Goal: Information Seeking & Learning: Find specific fact

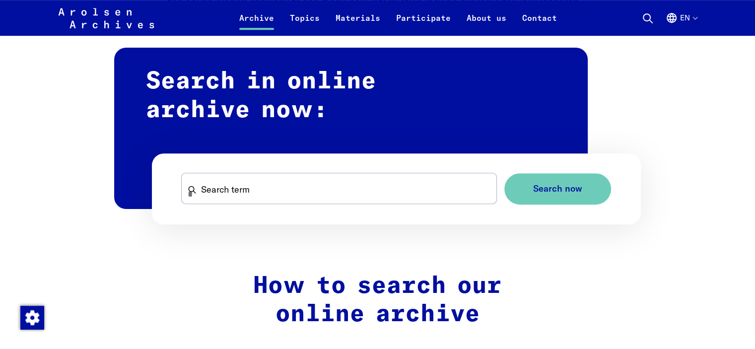
scroll to position [695, 0]
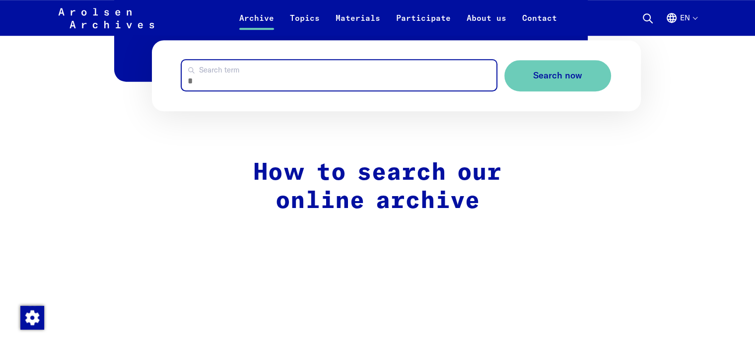
click at [222, 83] on input "Search term" at bounding box center [339, 75] width 314 height 30
type input "********"
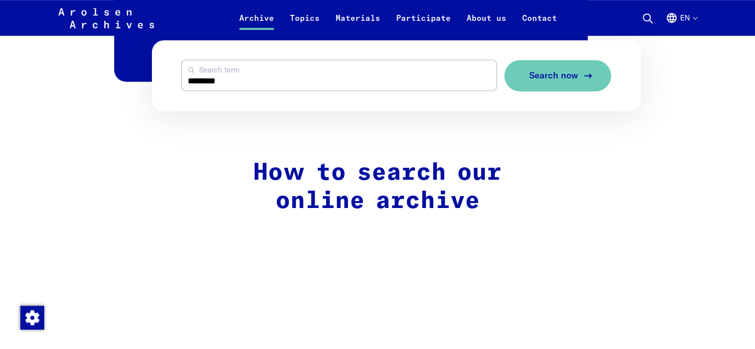
click at [562, 81] on button "Search now" at bounding box center [557, 75] width 107 height 31
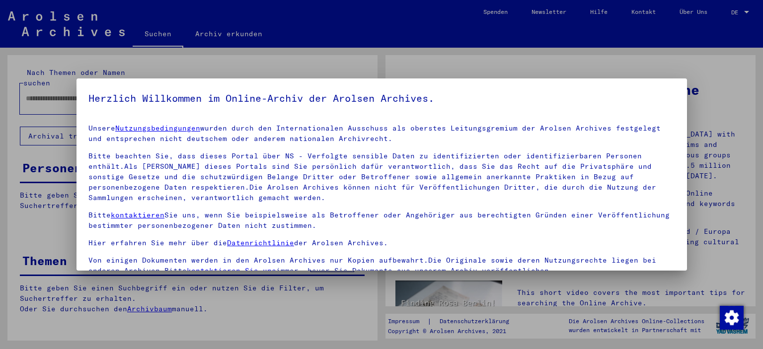
type input "********"
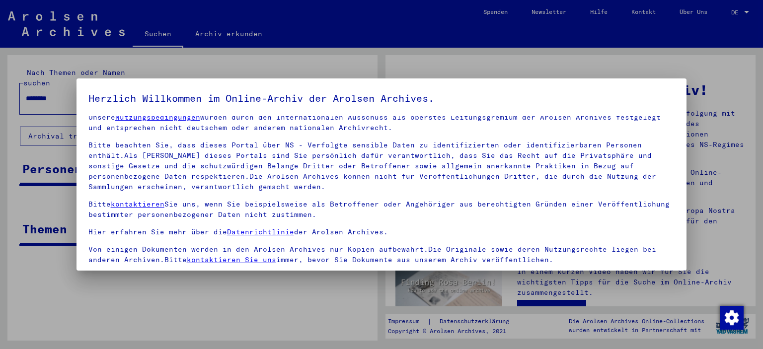
scroll to position [84, 0]
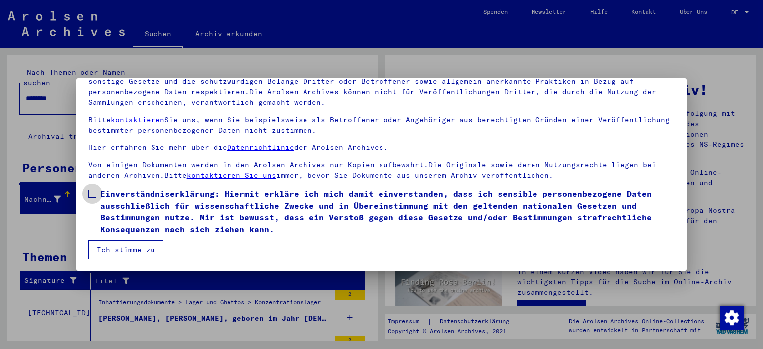
drag, startPoint x: 95, startPoint y: 193, endPoint x: 96, endPoint y: 202, distance: 9.5
click at [95, 193] on span at bounding box center [92, 194] width 8 height 8
click at [109, 244] on button "Ich stimme zu" at bounding box center [125, 249] width 75 height 19
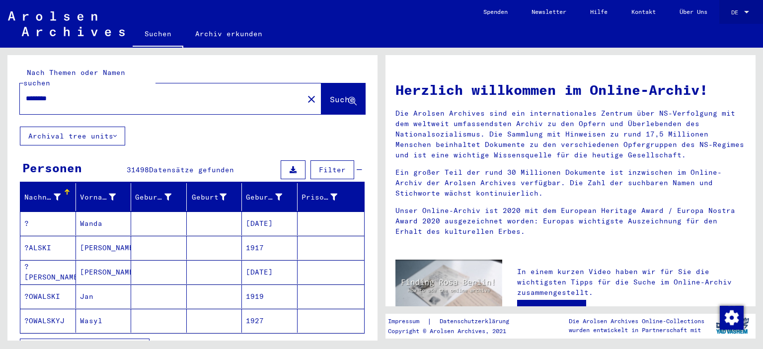
click at [740, 11] on span "DE" at bounding box center [736, 12] width 11 height 7
click at [718, 20] on span "English" at bounding box center [721, 17] width 24 height 7
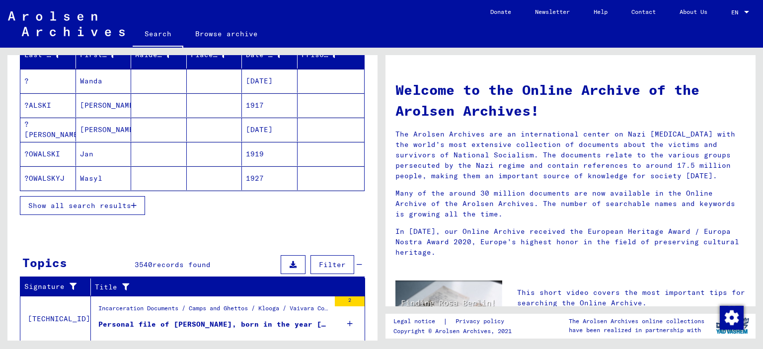
scroll to position [149, 0]
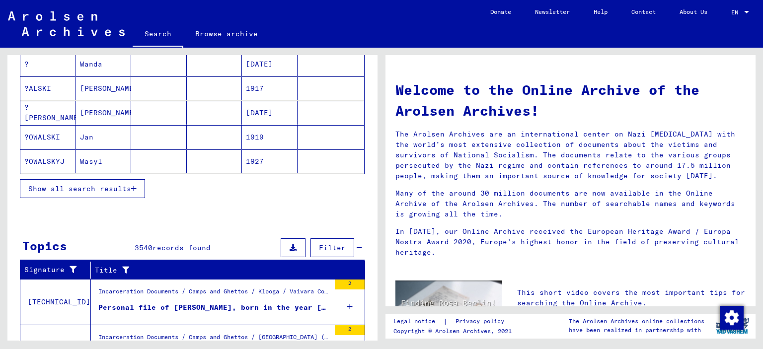
click at [120, 188] on span "Show all search results" at bounding box center [79, 188] width 103 height 9
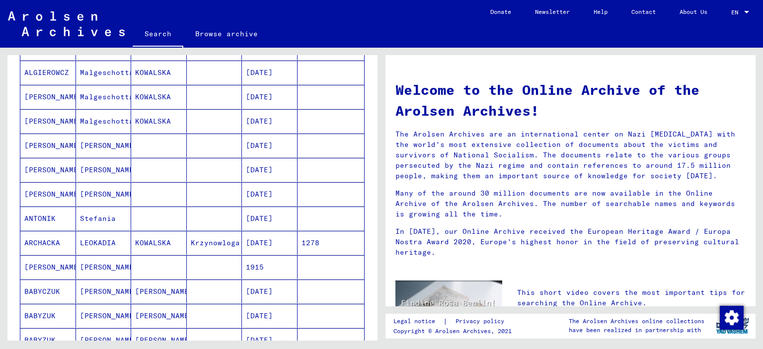
scroll to position [497, 0]
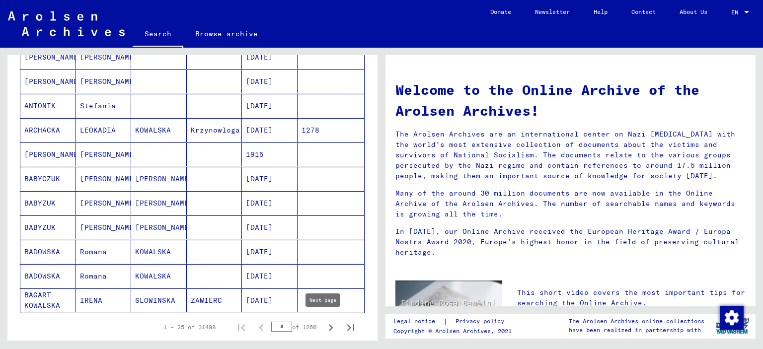
click at [329, 325] on icon "Next page" at bounding box center [331, 327] width 4 height 7
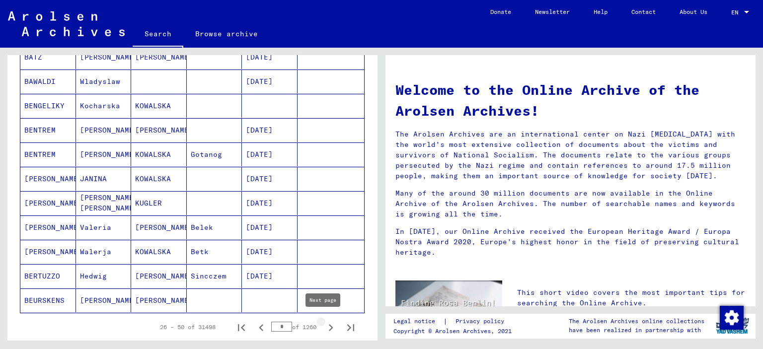
type input "*"
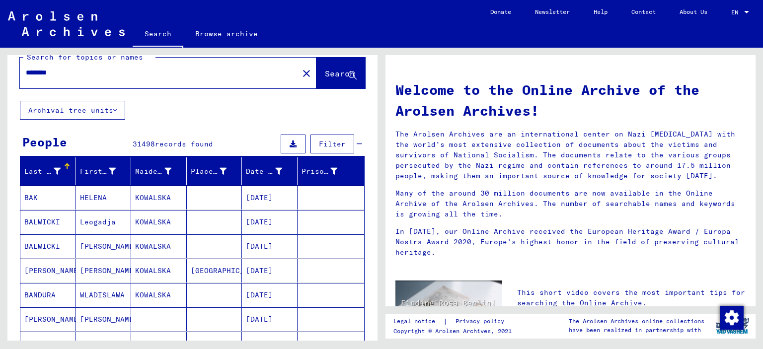
scroll to position [0, 0]
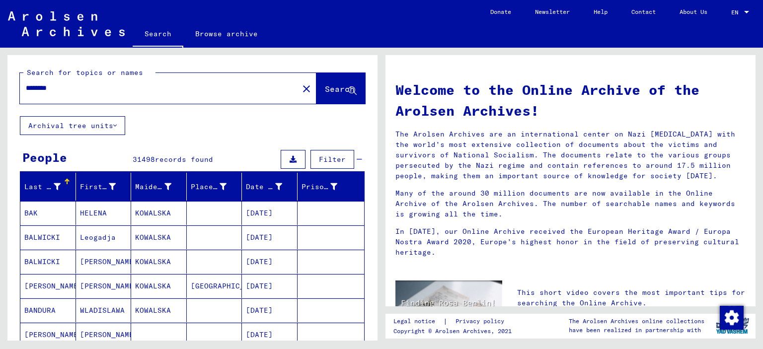
click at [26, 87] on input "********" at bounding box center [156, 88] width 261 height 10
type input "**********"
click at [323, 96] on button "Search" at bounding box center [340, 88] width 49 height 31
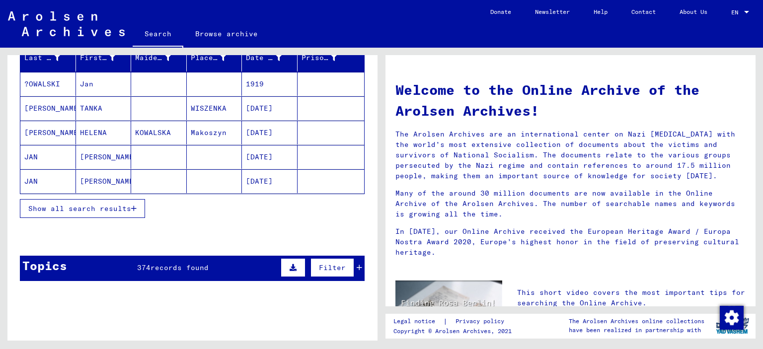
scroll to position [149, 0]
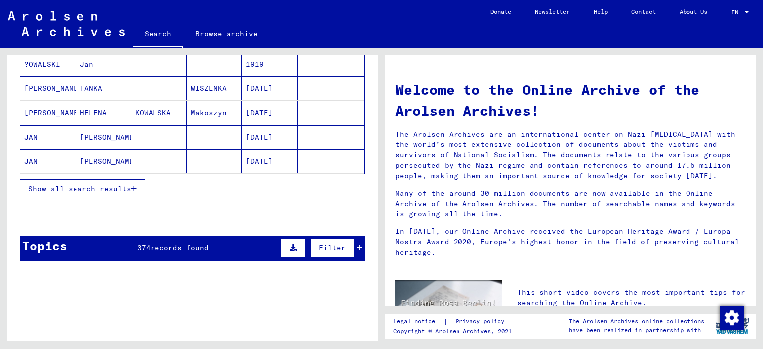
click at [90, 192] on button "Show all search results" at bounding box center [82, 188] width 125 height 19
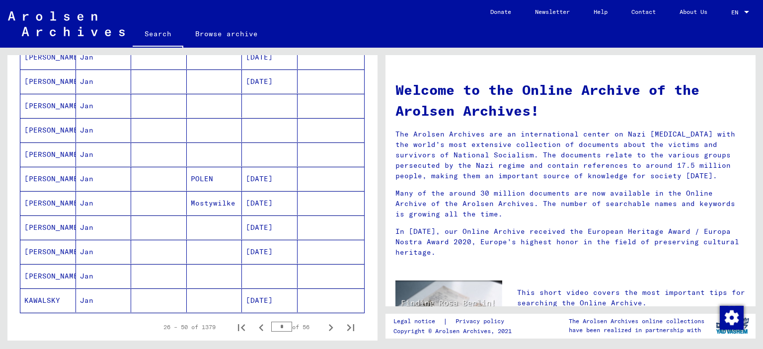
scroll to position [546, 0]
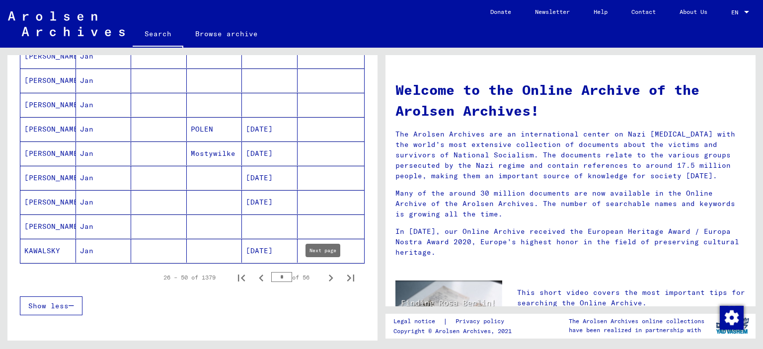
click at [324, 278] on icon "Next page" at bounding box center [331, 278] width 14 height 14
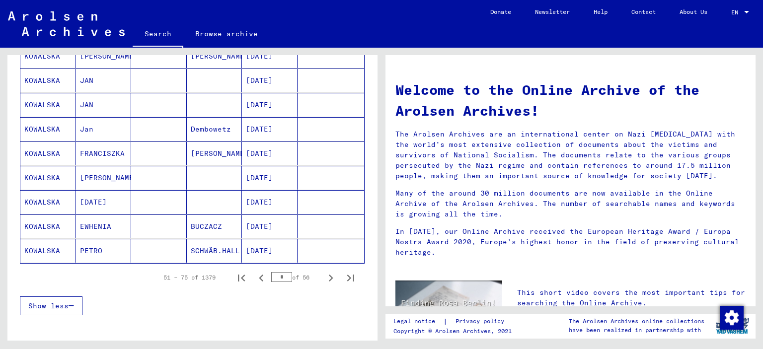
click at [253, 252] on mat-cell "[DATE]" at bounding box center [270, 251] width 56 height 24
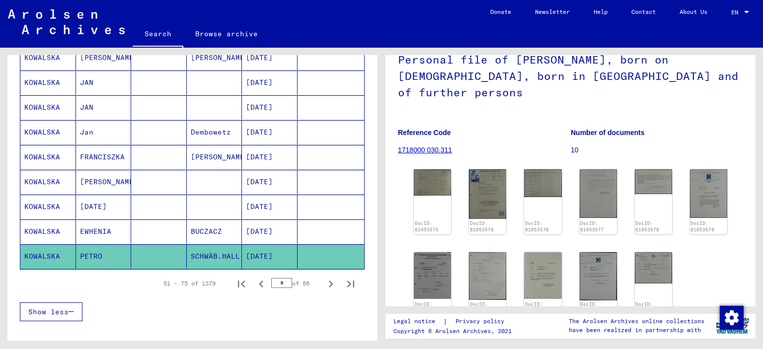
scroll to position [99, 0]
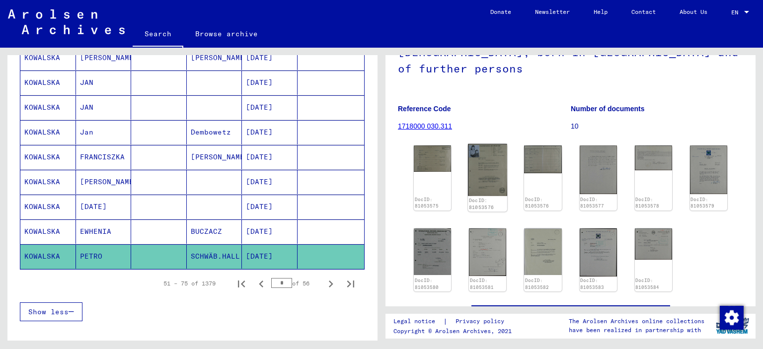
click at [475, 154] on img at bounding box center [487, 170] width 39 height 52
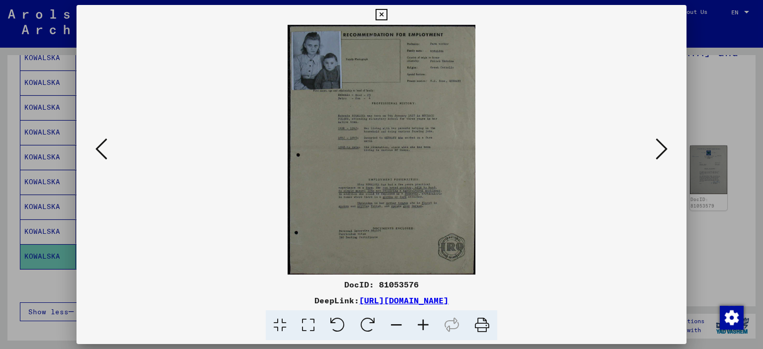
click at [419, 322] on icon at bounding box center [423, 325] width 27 height 30
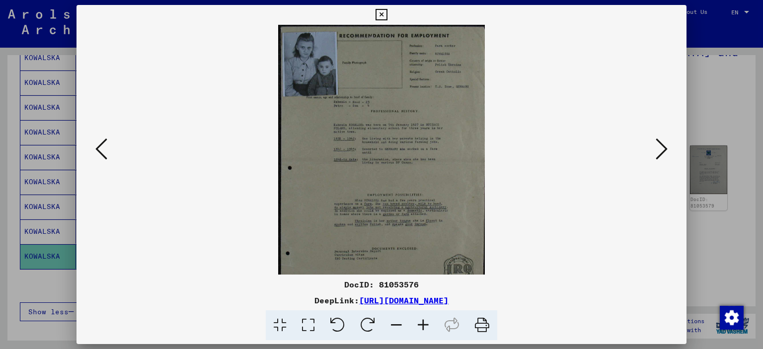
click at [419, 322] on icon at bounding box center [423, 325] width 27 height 30
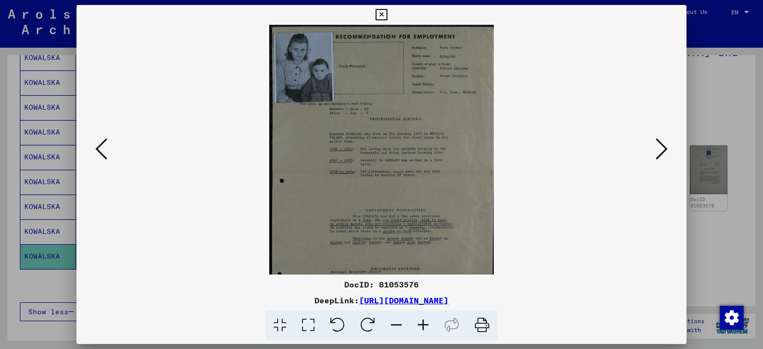
click at [419, 322] on icon at bounding box center [423, 325] width 27 height 30
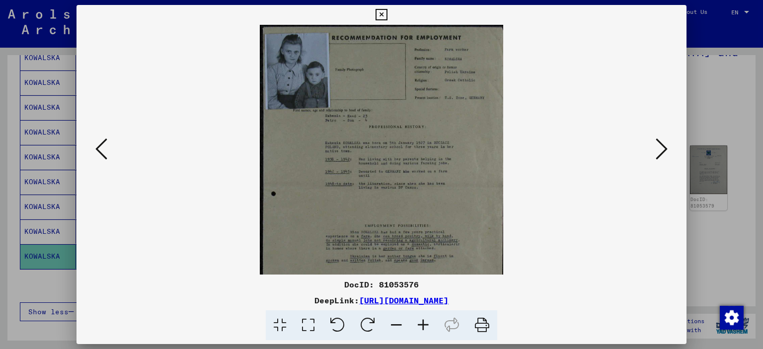
click at [419, 322] on icon at bounding box center [423, 325] width 27 height 30
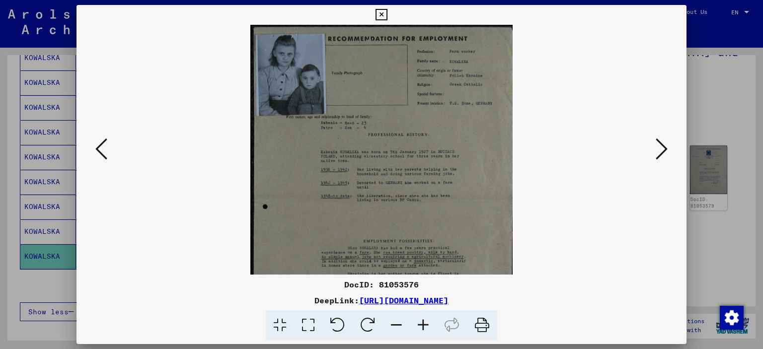
click at [419, 322] on icon at bounding box center [423, 325] width 27 height 30
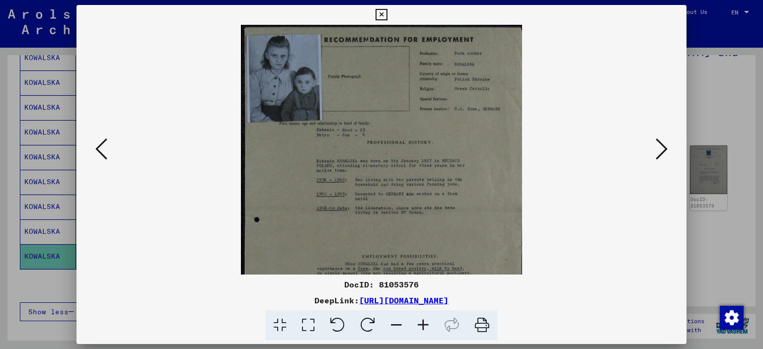
click at [419, 322] on icon at bounding box center [423, 325] width 27 height 30
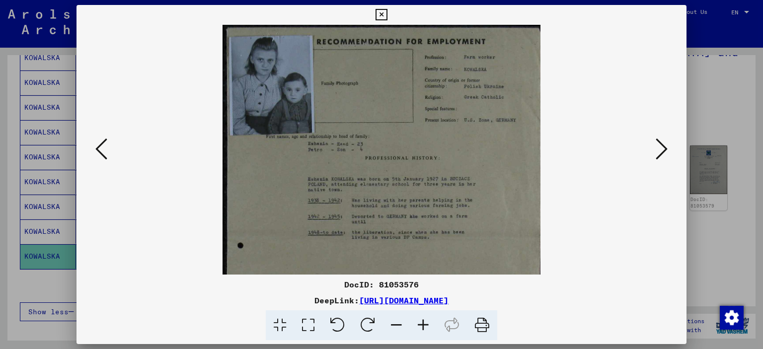
click at [419, 322] on icon at bounding box center [423, 325] width 27 height 30
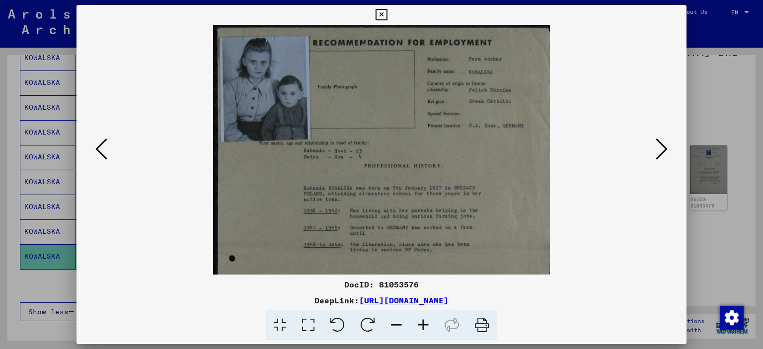
click at [419, 322] on icon at bounding box center [423, 325] width 27 height 30
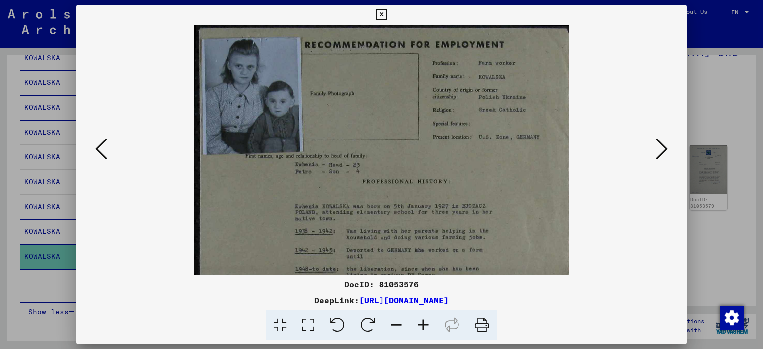
click at [419, 322] on icon at bounding box center [423, 325] width 27 height 30
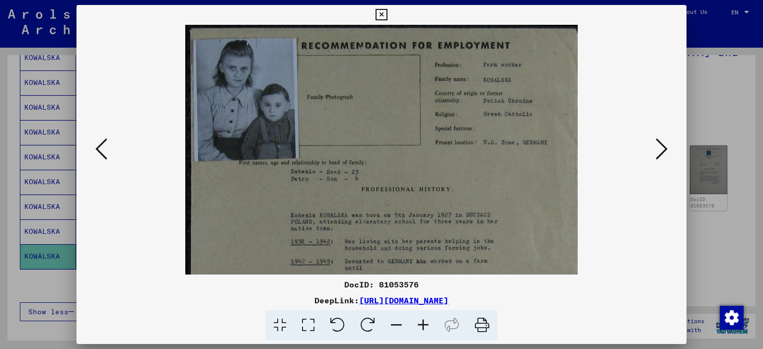
click at [419, 322] on icon at bounding box center [423, 325] width 27 height 30
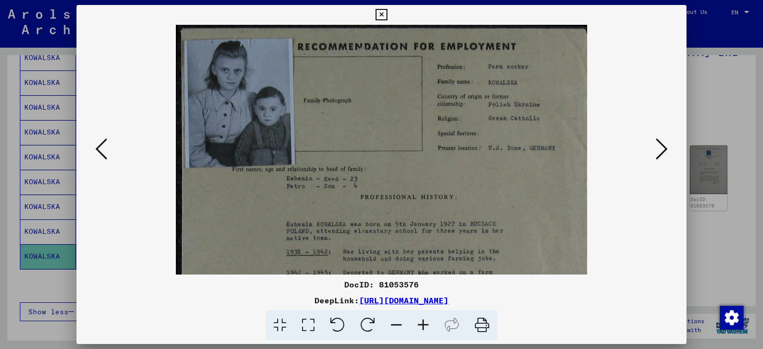
click at [419, 322] on icon at bounding box center [423, 325] width 27 height 30
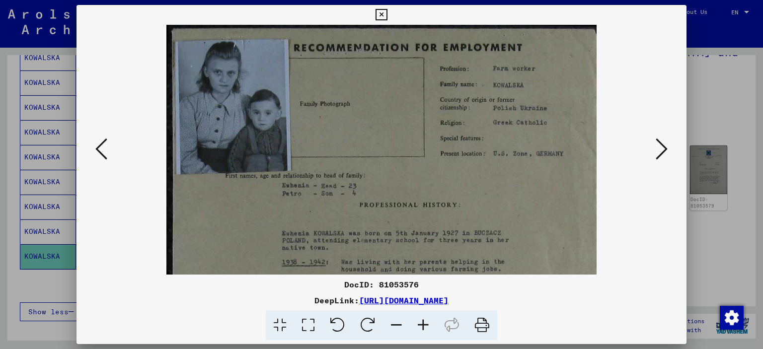
click at [419, 322] on icon at bounding box center [423, 325] width 27 height 30
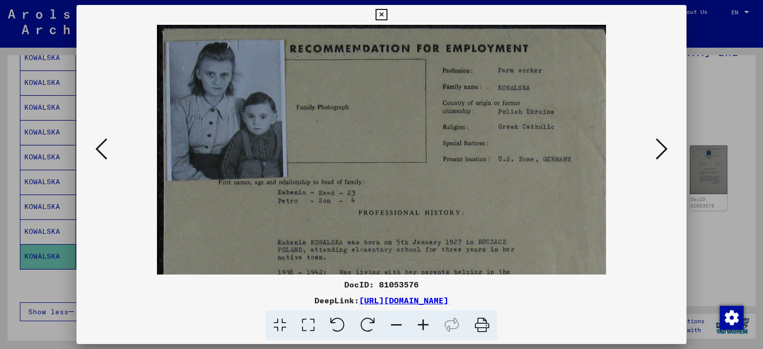
click at [419, 322] on icon at bounding box center [423, 325] width 27 height 30
click at [420, 321] on icon at bounding box center [423, 325] width 27 height 30
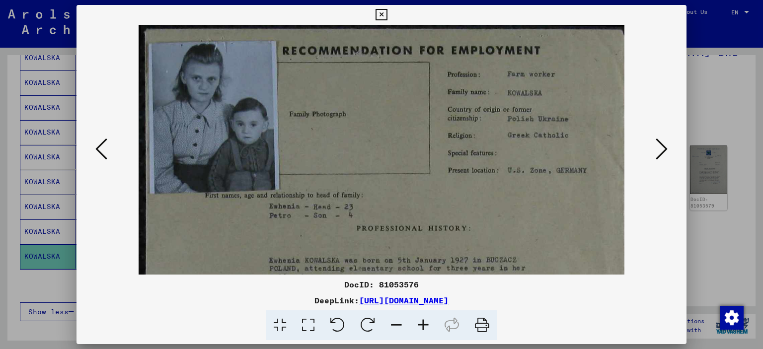
click at [420, 321] on icon at bounding box center [423, 325] width 27 height 30
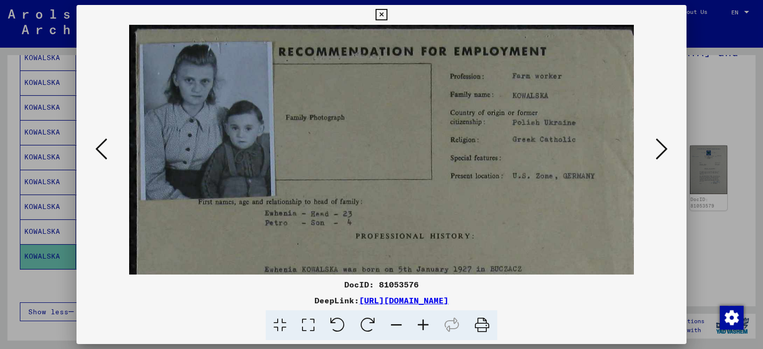
click at [420, 321] on icon at bounding box center [423, 325] width 27 height 30
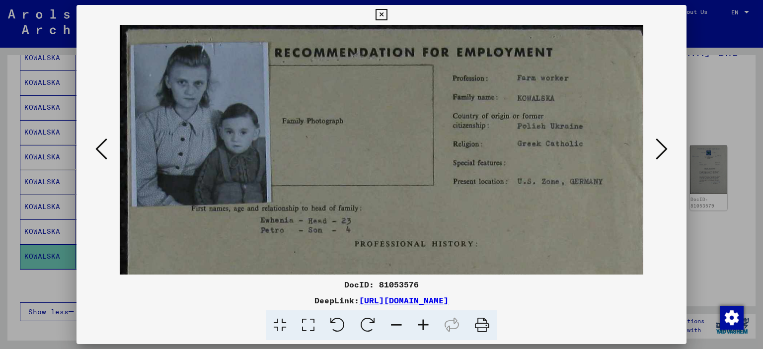
click at [420, 321] on icon at bounding box center [423, 325] width 27 height 30
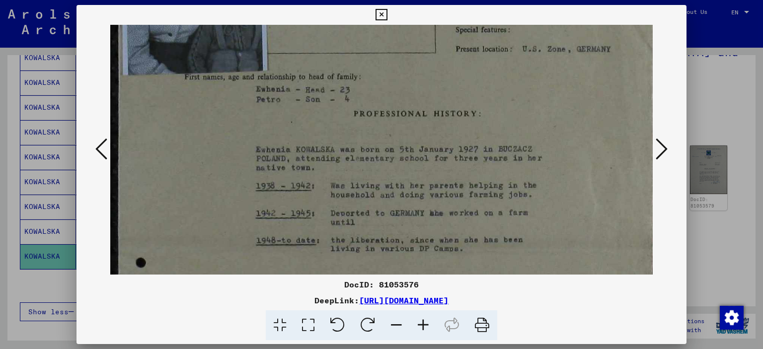
drag, startPoint x: 447, startPoint y: 205, endPoint x: 439, endPoint y: 55, distance: 150.2
click at [439, 56] on img at bounding box center [381, 247] width 542 height 721
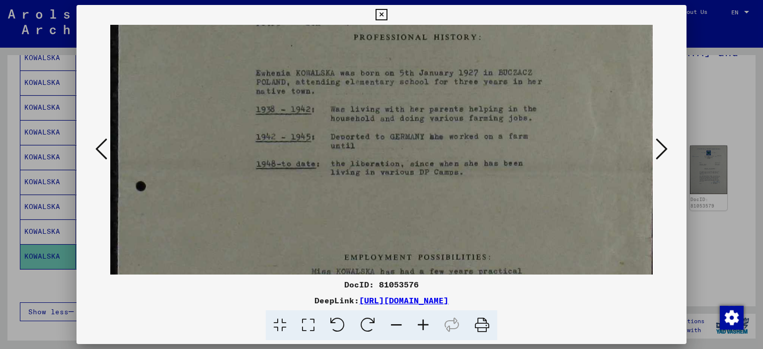
scroll to position [235, 0]
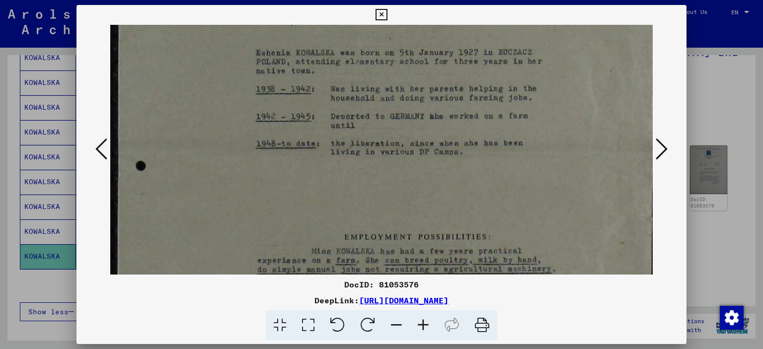
drag, startPoint x: 415, startPoint y: 222, endPoint x: 400, endPoint y: 138, distance: 86.2
click at [400, 138] on img at bounding box center [381, 150] width 542 height 721
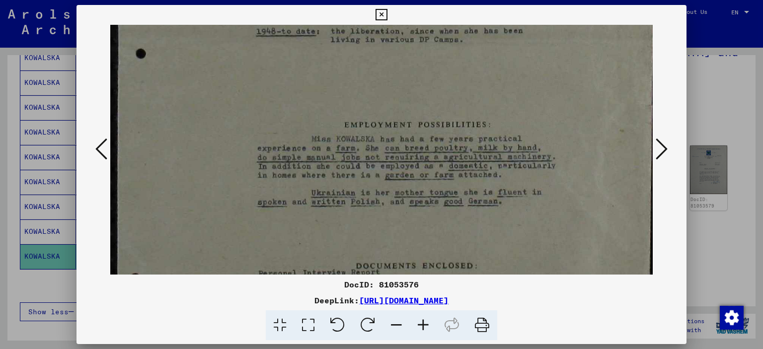
drag, startPoint x: 400, startPoint y: 220, endPoint x: 393, endPoint y: 107, distance: 113.4
click at [393, 107] on img at bounding box center [381, 38] width 542 height 721
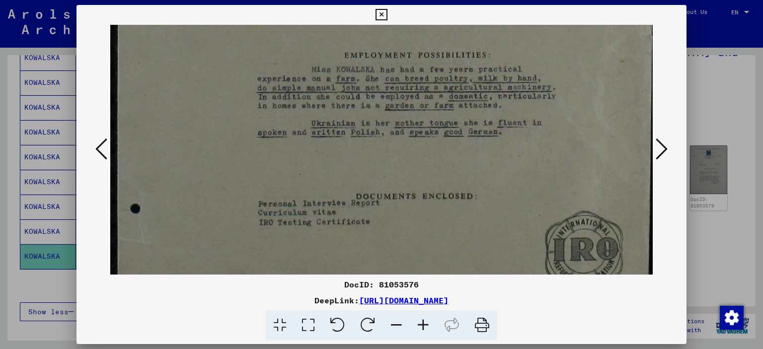
scroll to position [418, 0]
drag, startPoint x: 400, startPoint y: 230, endPoint x: 398, endPoint y: 163, distance: 66.6
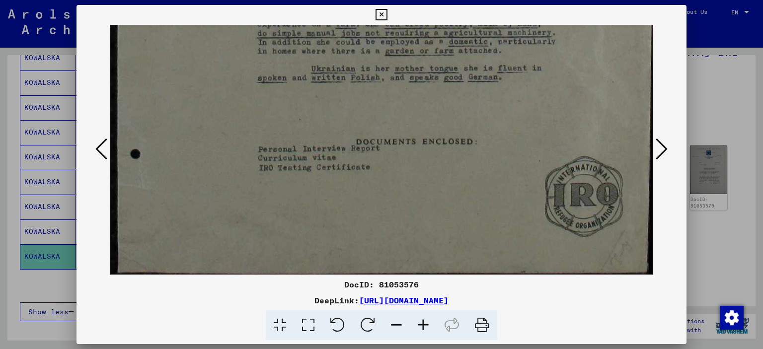
drag, startPoint x: 401, startPoint y: 238, endPoint x: 403, endPoint y: 165, distance: 73.5
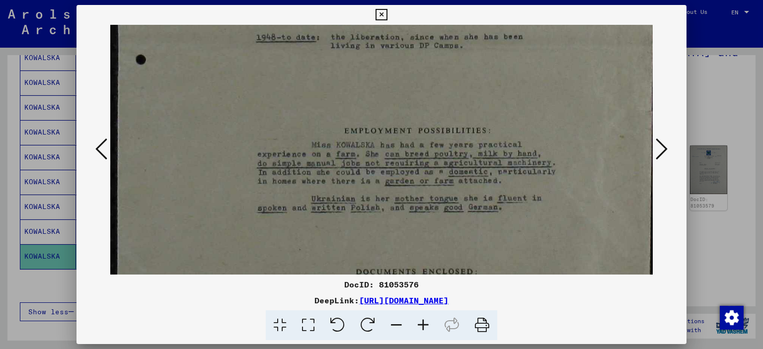
drag, startPoint x: 404, startPoint y: 202, endPoint x: 415, endPoint y: 305, distance: 103.4
click at [415, 305] on div "DocID: 81053576 DeepLink: [URL][DOMAIN_NAME]" at bounding box center [381, 173] width 610 height 336
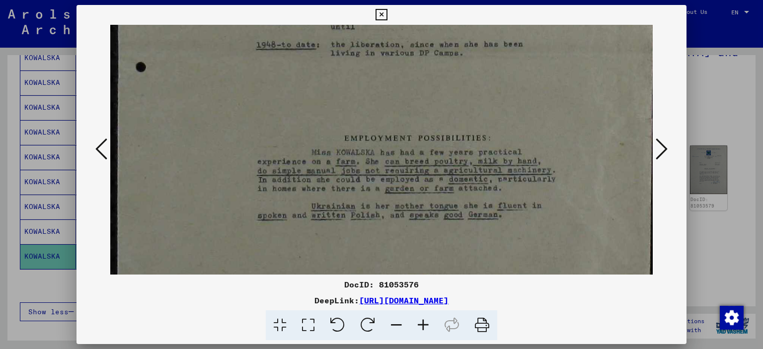
click at [662, 151] on icon at bounding box center [661, 149] width 12 height 24
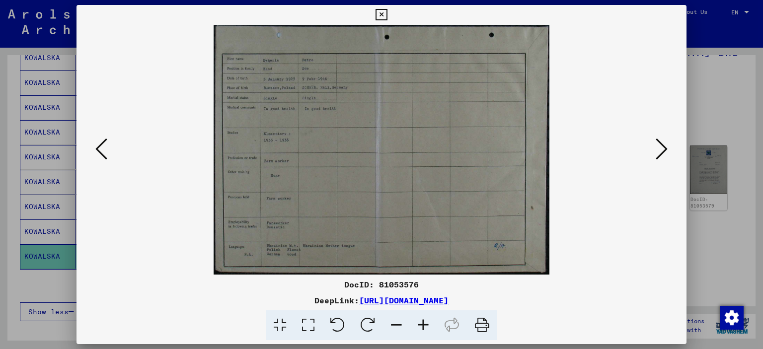
scroll to position [0, 0]
click at [661, 152] on icon at bounding box center [661, 149] width 12 height 24
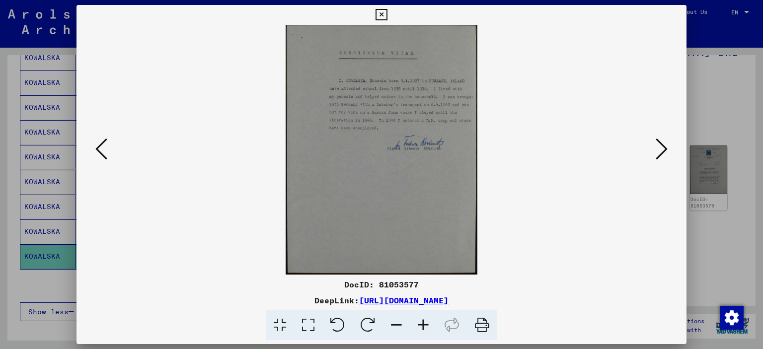
click at [99, 153] on icon at bounding box center [101, 149] width 12 height 24
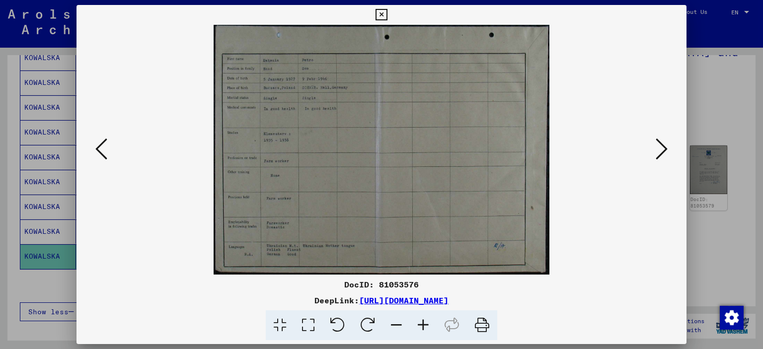
click at [344, 134] on img at bounding box center [382, 150] width 336 height 250
click at [418, 326] on icon at bounding box center [423, 325] width 27 height 30
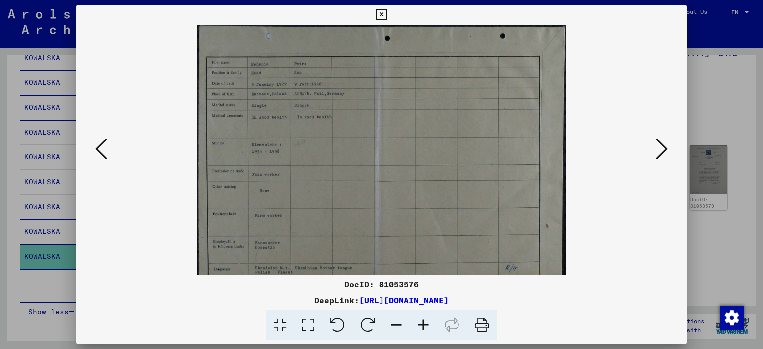
click at [418, 326] on icon at bounding box center [423, 325] width 27 height 30
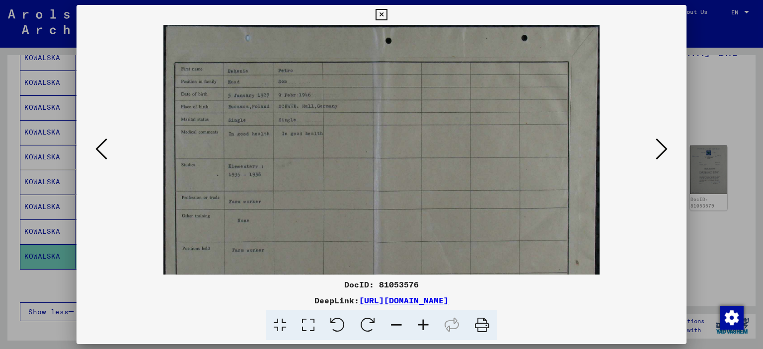
click at [418, 325] on icon at bounding box center [423, 325] width 27 height 30
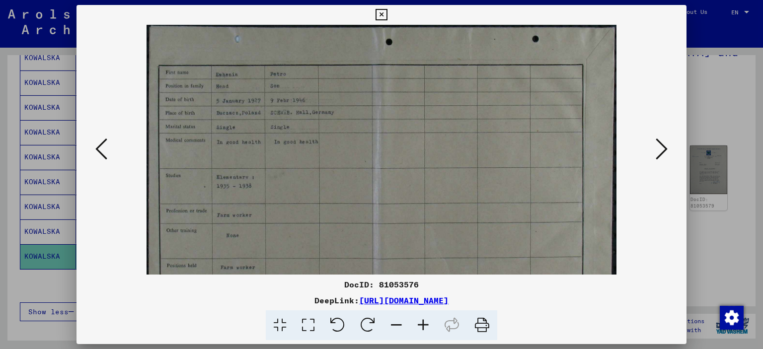
click at [418, 325] on icon at bounding box center [423, 325] width 27 height 30
click at [418, 324] on icon at bounding box center [423, 325] width 27 height 30
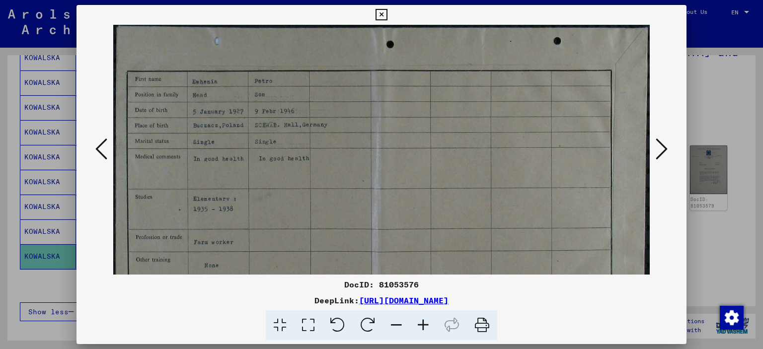
click at [419, 323] on icon at bounding box center [423, 325] width 27 height 30
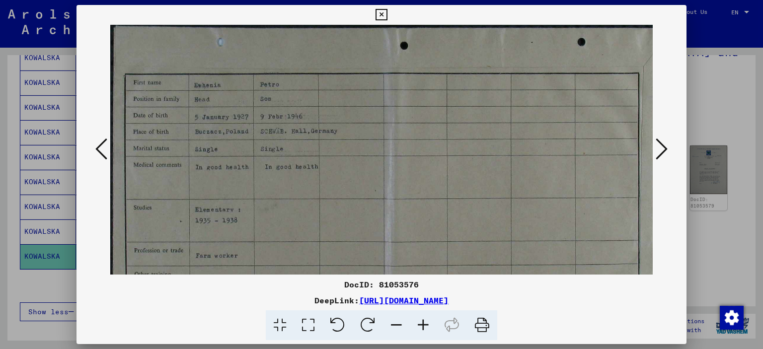
click at [419, 321] on icon at bounding box center [423, 325] width 27 height 30
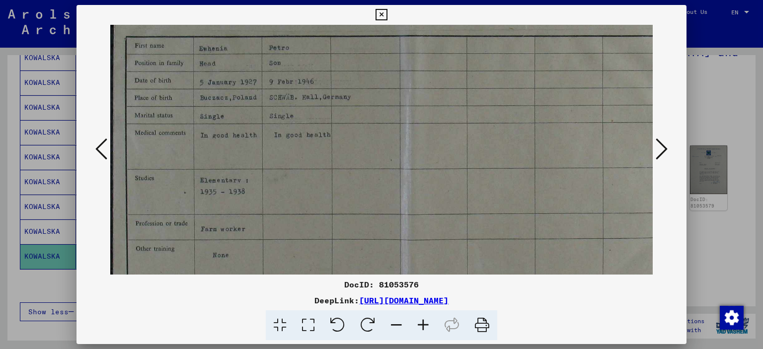
scroll to position [44, 0]
drag, startPoint x: 357, startPoint y: 225, endPoint x: 358, endPoint y: 182, distance: 42.7
click at [358, 182] on img at bounding box center [411, 205] width 603 height 448
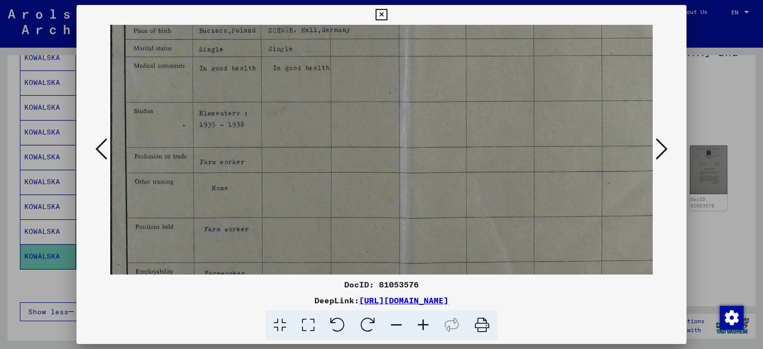
scroll to position [111, 1]
drag, startPoint x: 352, startPoint y: 244, endPoint x: 354, endPoint y: 178, distance: 66.1
click at [354, 178] on img at bounding box center [410, 138] width 603 height 448
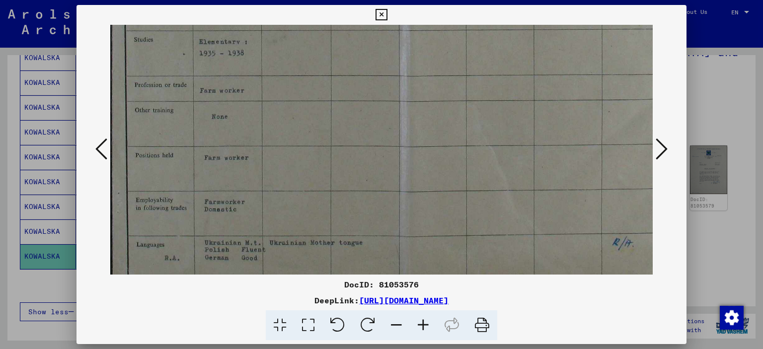
scroll to position [199, 0]
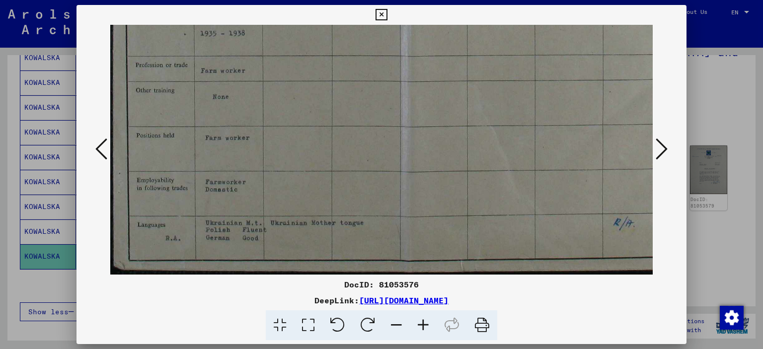
drag, startPoint x: 346, startPoint y: 220, endPoint x: 354, endPoint y: 121, distance: 99.7
click at [354, 121] on img at bounding box center [411, 50] width 603 height 448
click at [661, 153] on icon at bounding box center [661, 149] width 12 height 24
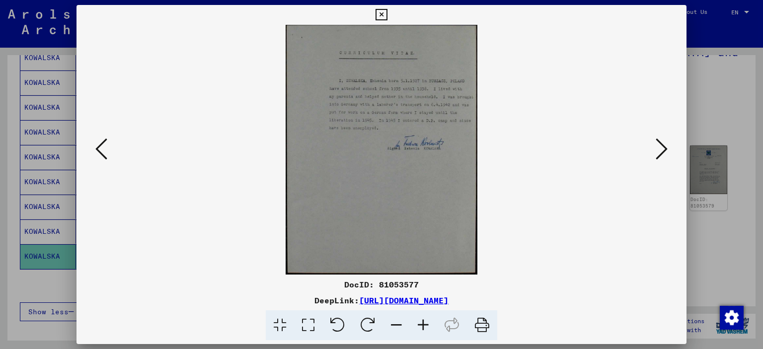
click at [423, 324] on icon at bounding box center [423, 325] width 27 height 30
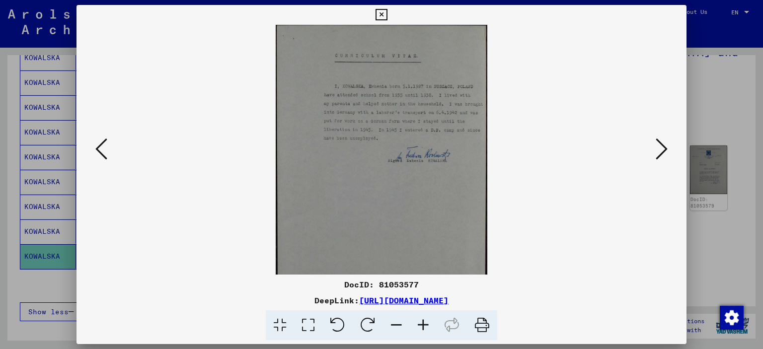
click at [424, 325] on icon at bounding box center [423, 325] width 27 height 30
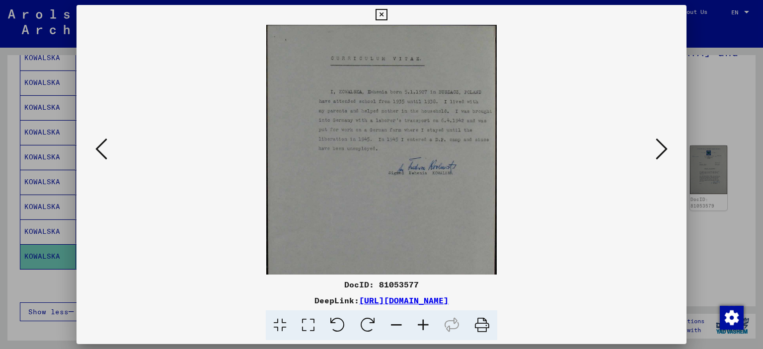
click at [424, 325] on icon at bounding box center [423, 325] width 27 height 30
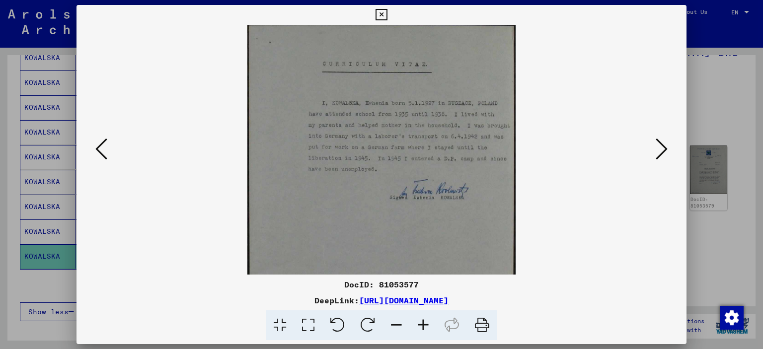
click at [424, 324] on icon at bounding box center [423, 325] width 27 height 30
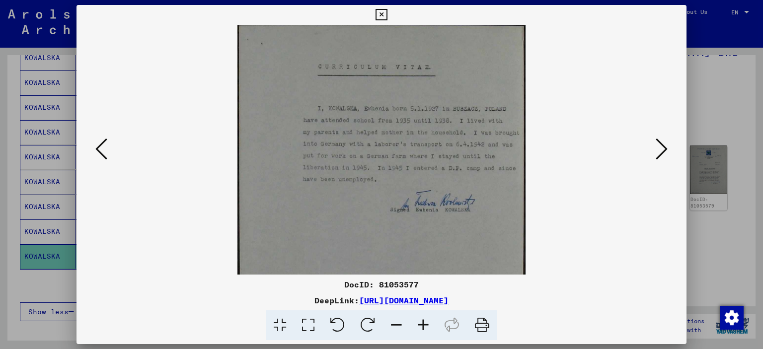
click at [424, 323] on icon at bounding box center [423, 325] width 27 height 30
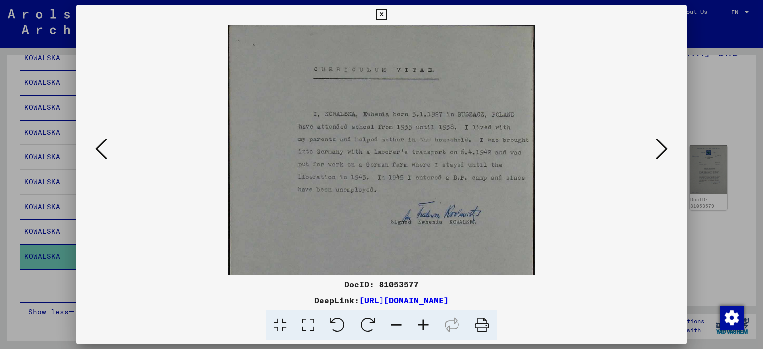
click at [424, 322] on icon at bounding box center [423, 325] width 27 height 30
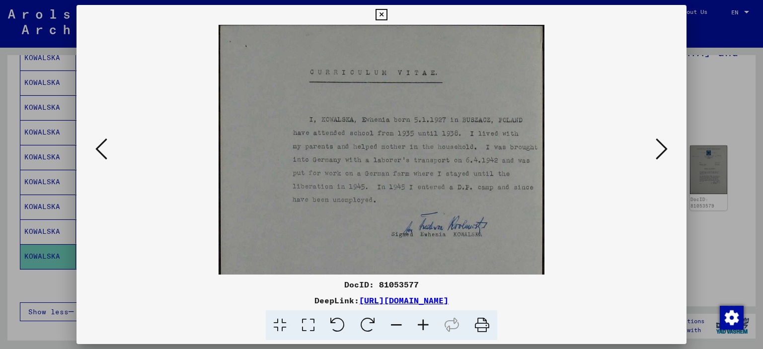
click at [657, 158] on icon at bounding box center [661, 149] width 12 height 24
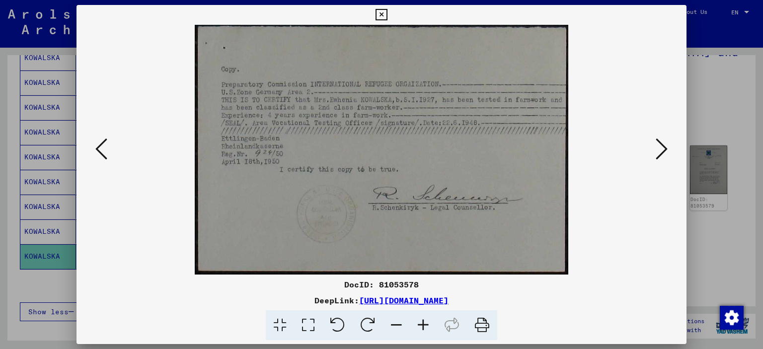
click at [380, 11] on icon at bounding box center [380, 15] width 11 height 12
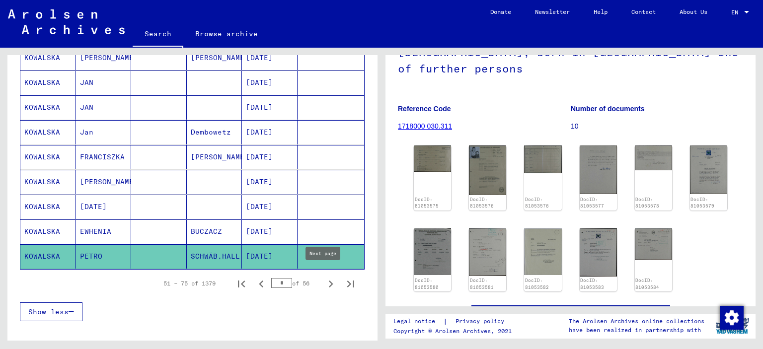
click at [324, 278] on icon "Next page" at bounding box center [331, 284] width 14 height 14
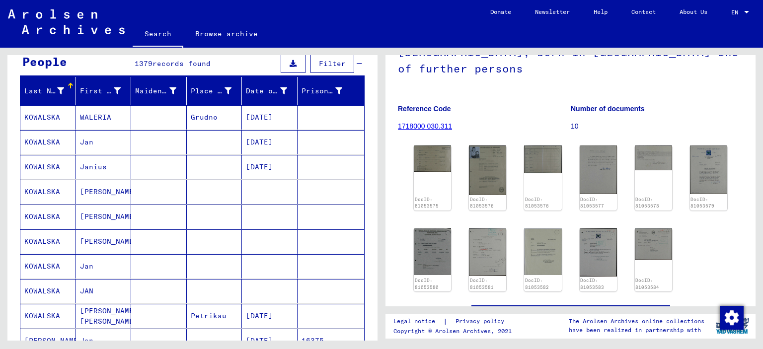
scroll to position [56, 0]
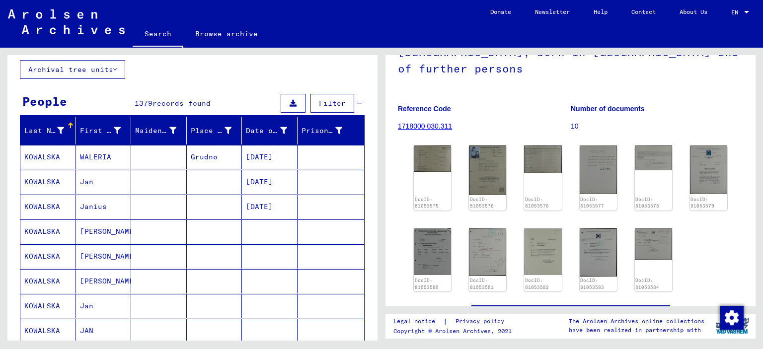
click at [113, 235] on mat-cell "[PERSON_NAME]" at bounding box center [104, 231] width 56 height 24
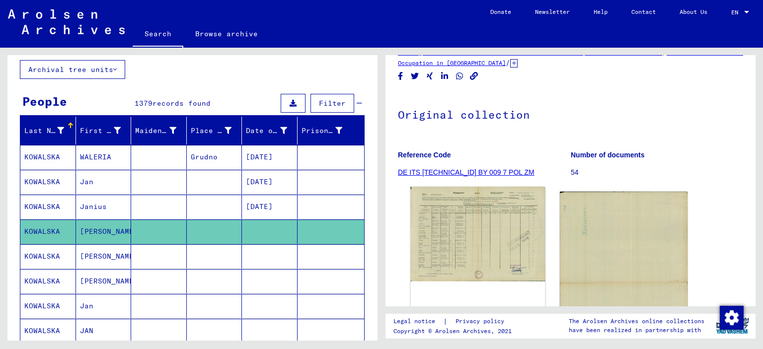
scroll to position [99, 0]
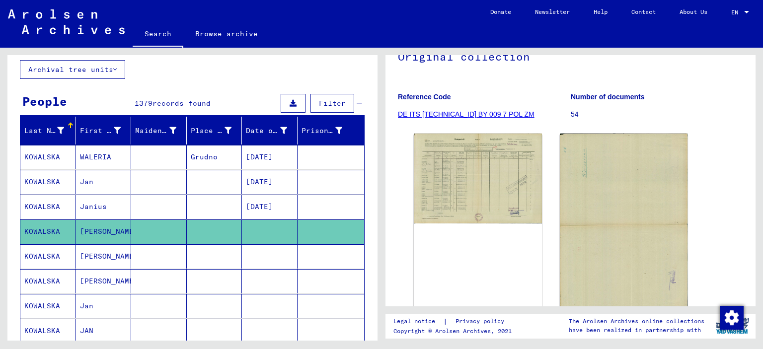
click at [112, 260] on mat-cell "[PERSON_NAME]" at bounding box center [104, 256] width 56 height 24
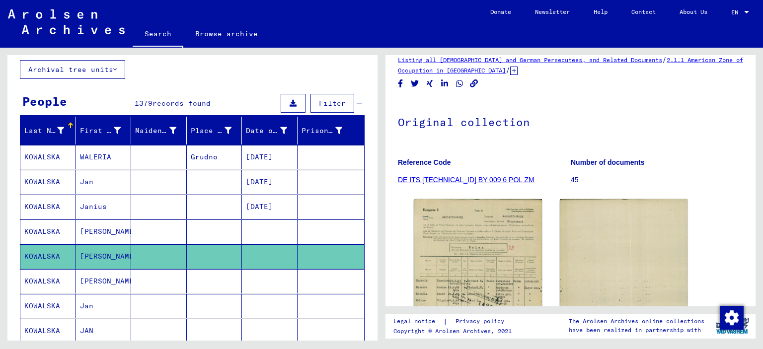
scroll to position [149, 0]
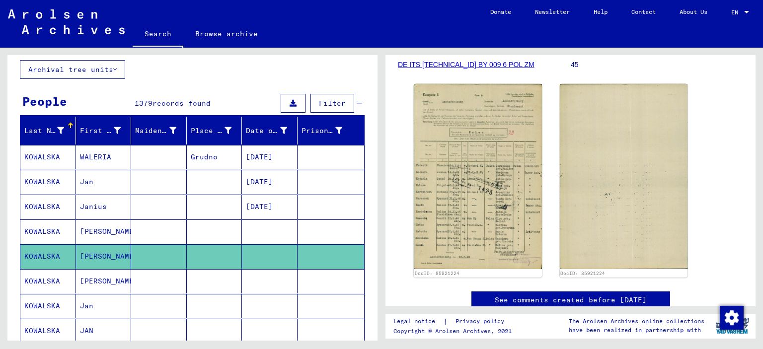
click at [161, 276] on mat-cell at bounding box center [159, 281] width 56 height 24
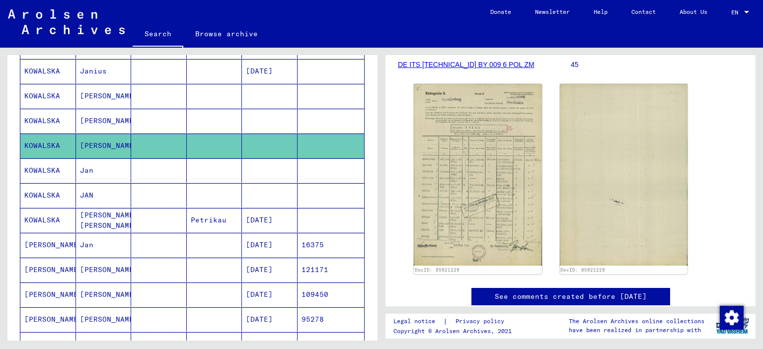
scroll to position [205, 0]
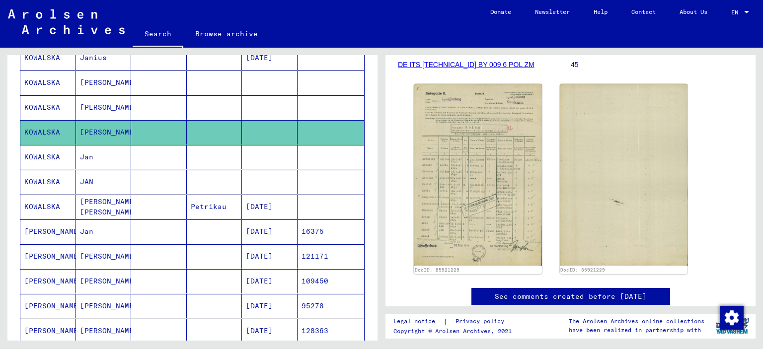
click at [242, 231] on mat-cell "[DATE]" at bounding box center [270, 231] width 56 height 24
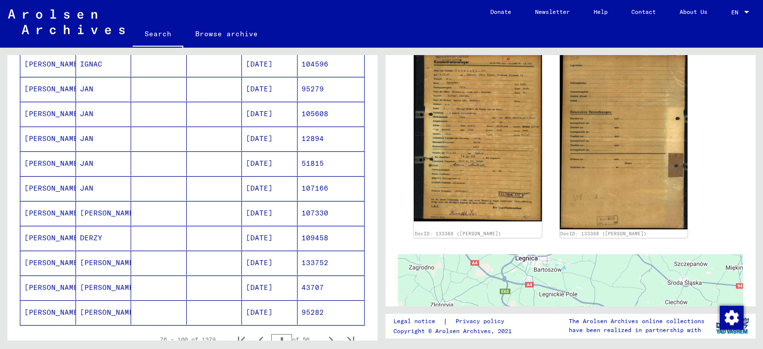
scroll to position [503, 0]
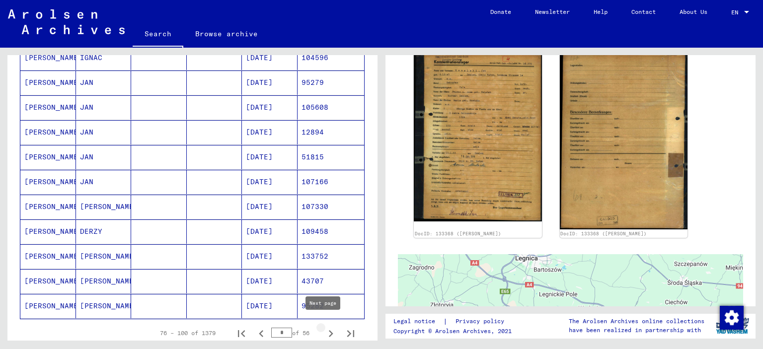
click at [325, 332] on icon "Next page" at bounding box center [331, 334] width 14 height 14
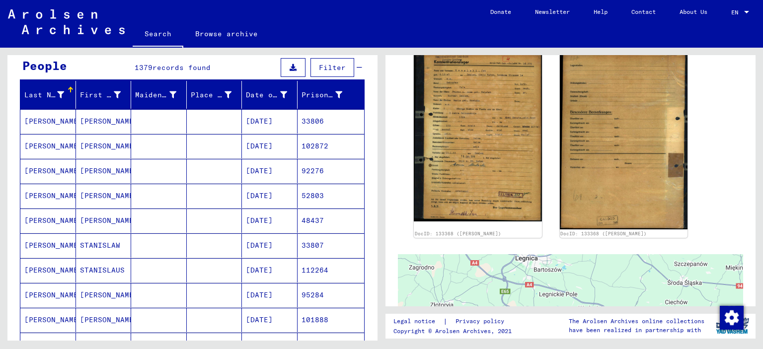
scroll to position [56, 0]
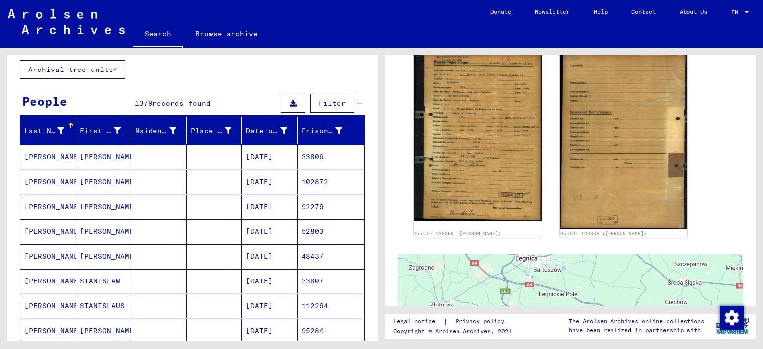
click at [195, 160] on mat-cell at bounding box center [215, 157] width 56 height 24
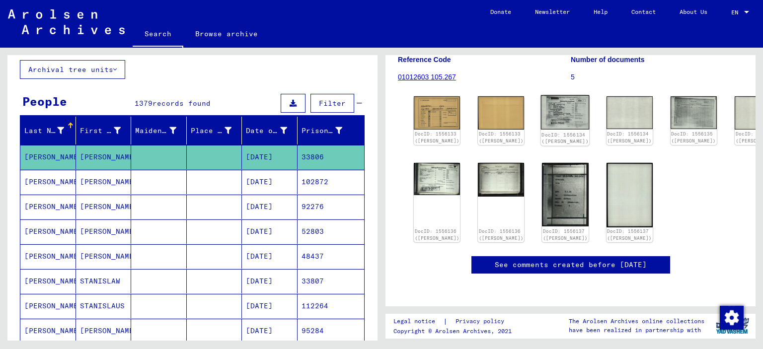
scroll to position [149, 0]
click at [111, 182] on mat-cell "[PERSON_NAME]" at bounding box center [104, 182] width 56 height 24
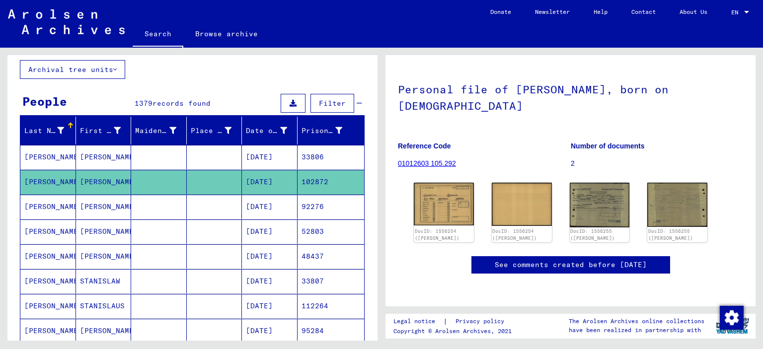
scroll to position [99, 0]
click at [596, 181] on img at bounding box center [599, 204] width 63 height 47
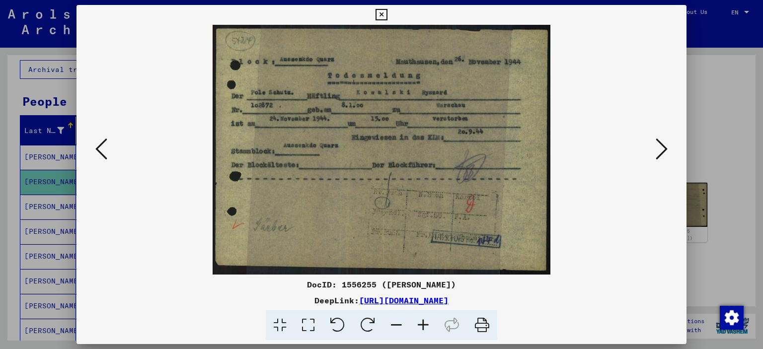
click at [102, 153] on icon at bounding box center [101, 149] width 12 height 24
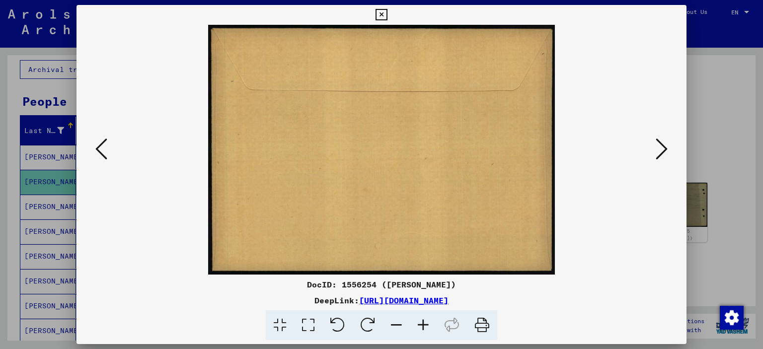
click at [102, 153] on icon at bounding box center [101, 149] width 12 height 24
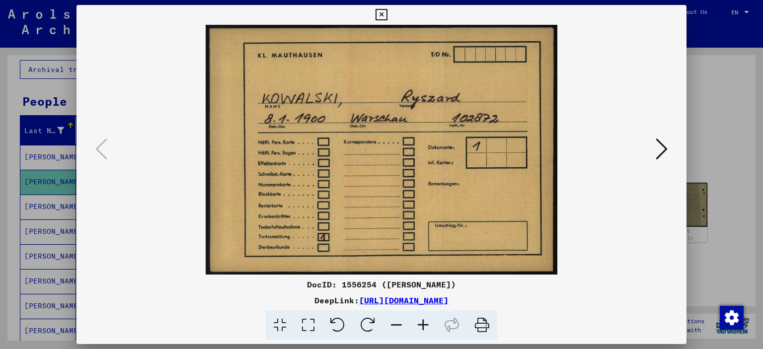
click at [379, 12] on icon at bounding box center [380, 15] width 11 height 12
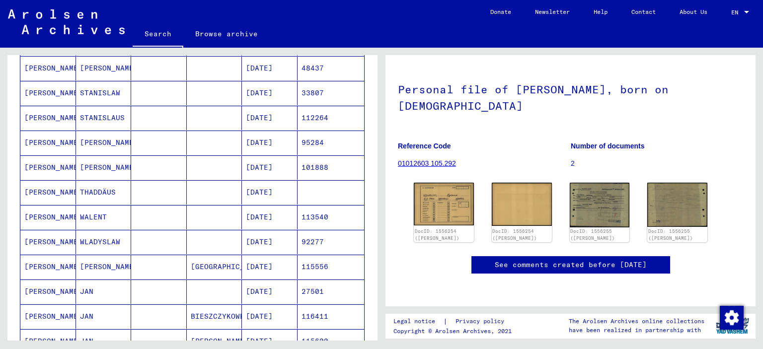
scroll to position [0, 0]
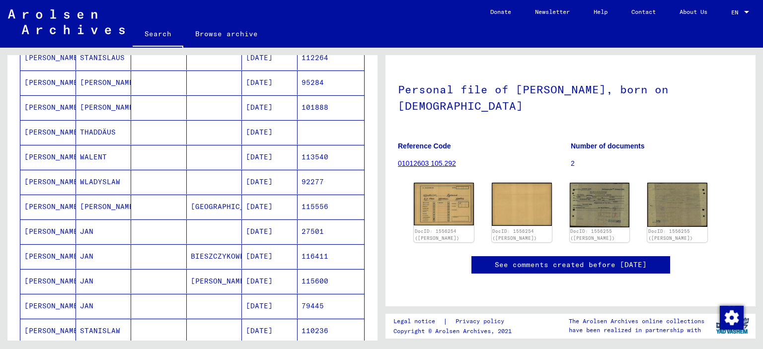
click at [114, 181] on mat-cell "WLADYSLAW" at bounding box center [104, 182] width 56 height 24
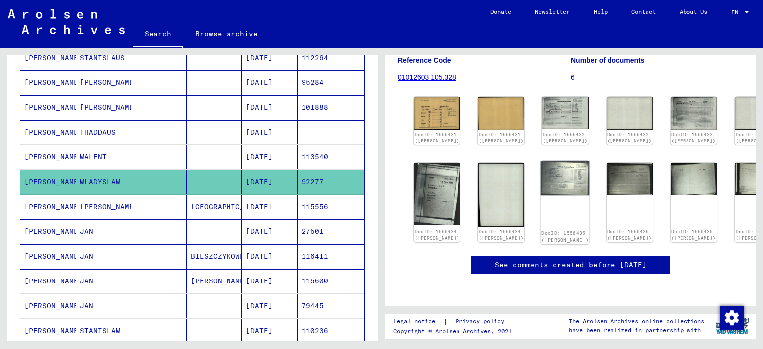
click at [550, 176] on div "DocID: 1556435 ([PERSON_NAME])" at bounding box center [565, 202] width 49 height 83
click at [550, 180] on div "DocID: 1556435 ([PERSON_NAME])" at bounding box center [565, 202] width 49 height 83
click at [541, 165] on img at bounding box center [565, 178] width 49 height 34
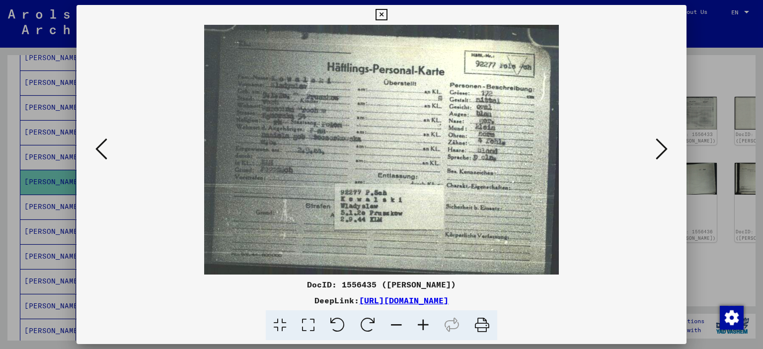
click at [379, 11] on icon at bounding box center [380, 15] width 11 height 12
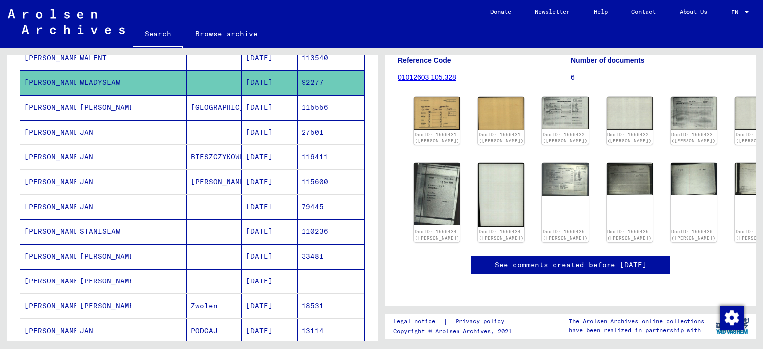
click at [131, 136] on mat-cell at bounding box center [159, 132] width 56 height 24
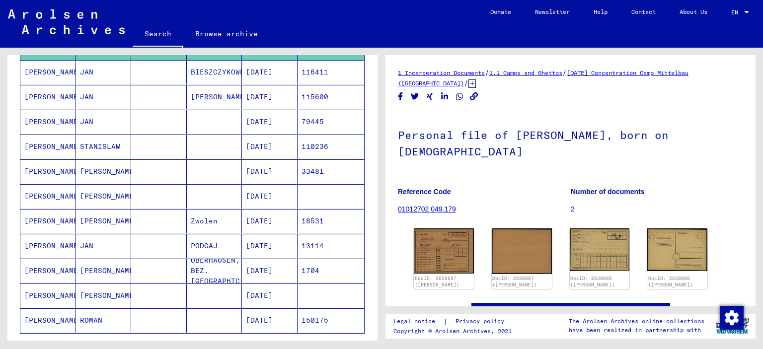
scroll to position [503, 0]
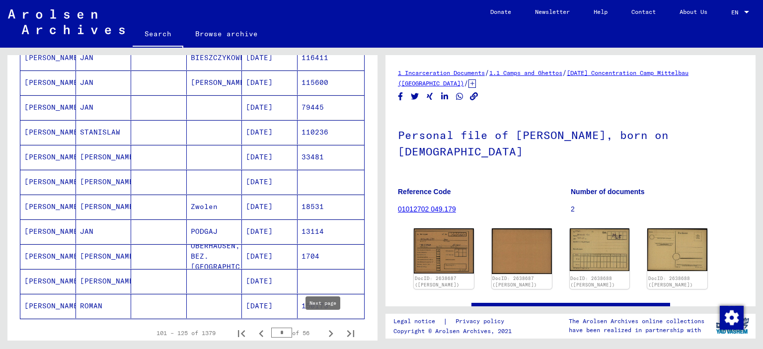
click at [326, 327] on icon "Next page" at bounding box center [331, 334] width 14 height 14
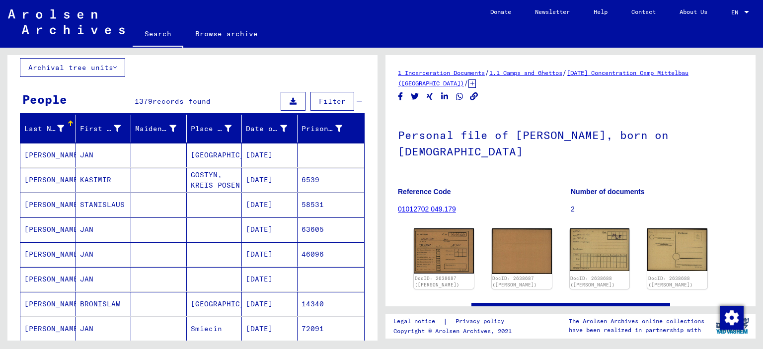
scroll to position [56, 0]
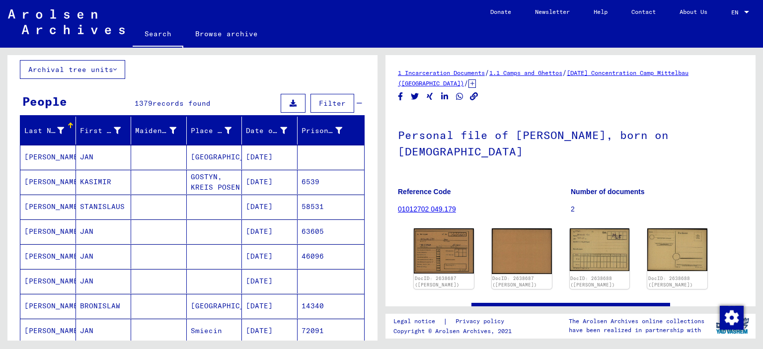
click at [233, 285] on mat-cell at bounding box center [215, 281] width 56 height 24
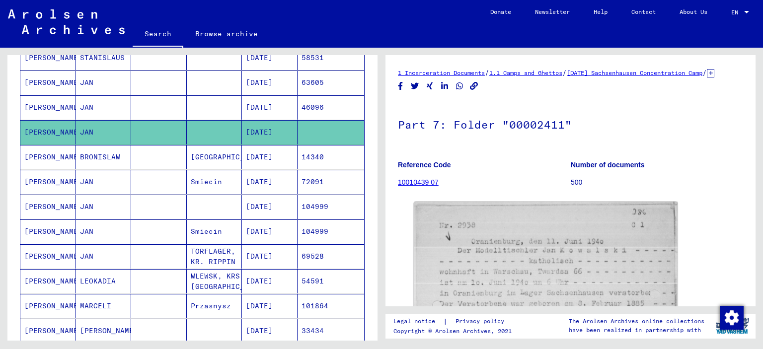
click at [236, 208] on mat-cell at bounding box center [215, 207] width 56 height 24
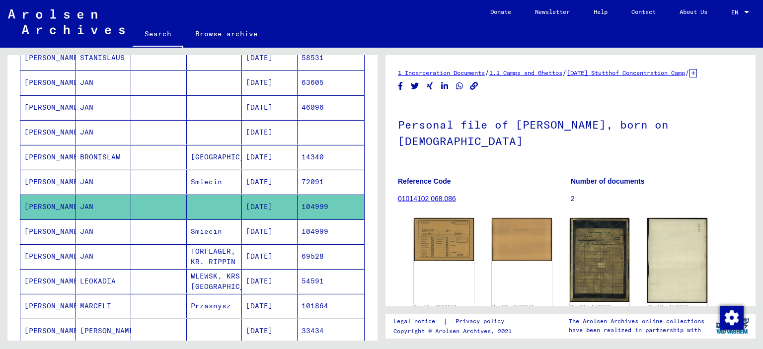
scroll to position [99, 0]
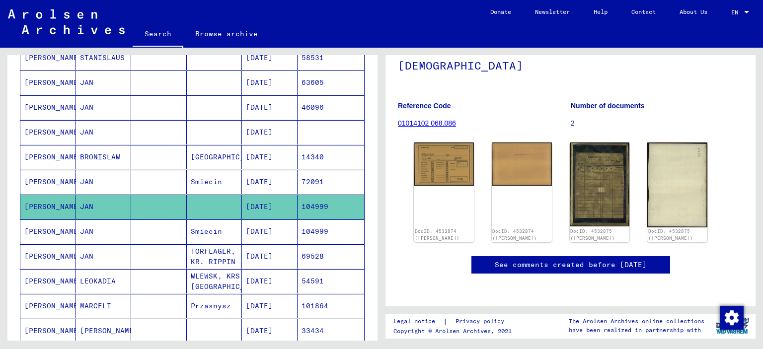
click at [288, 133] on mat-cell "[DATE]" at bounding box center [270, 132] width 56 height 24
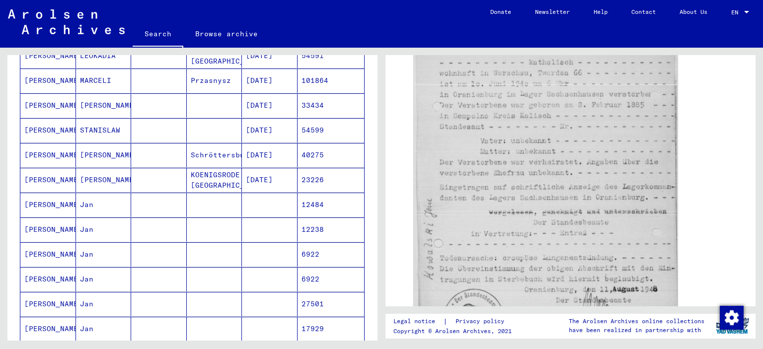
scroll to position [503, 0]
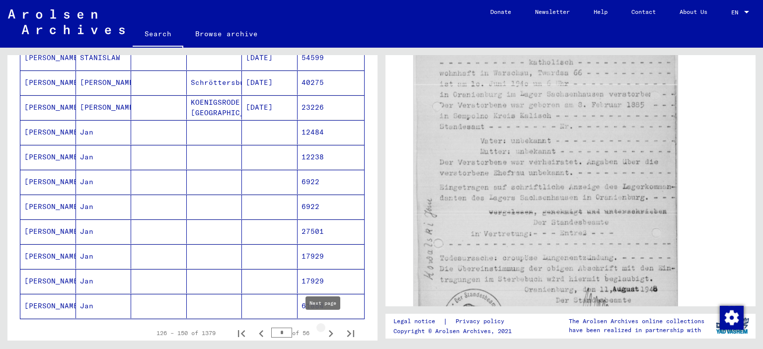
click at [321, 327] on button "Next page" at bounding box center [331, 333] width 20 height 20
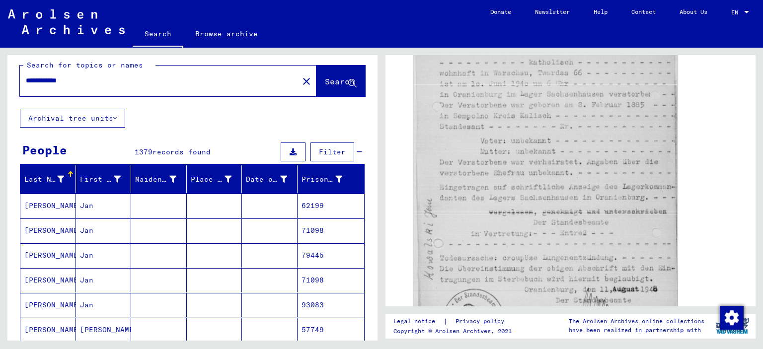
scroll to position [6, 0]
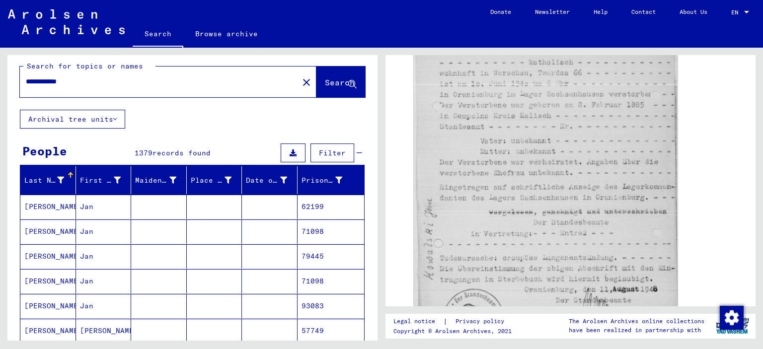
click at [181, 202] on mat-cell at bounding box center [159, 207] width 56 height 24
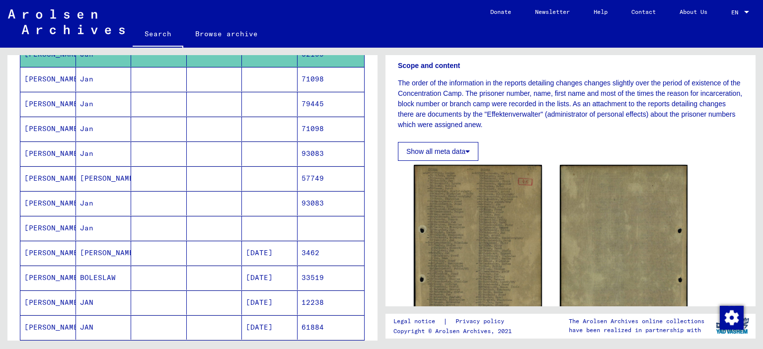
scroll to position [255, 0]
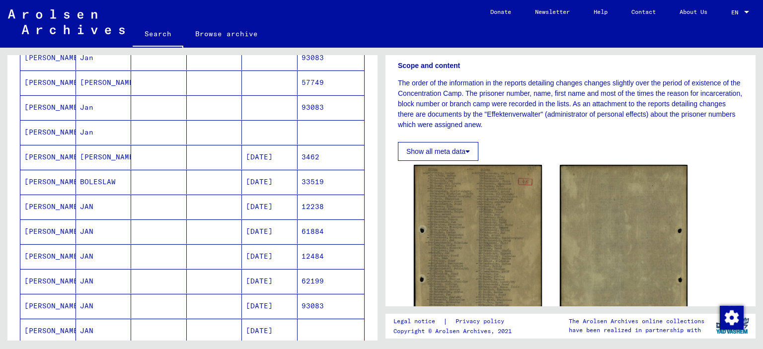
click at [82, 132] on mat-cell "Jan" at bounding box center [104, 132] width 56 height 24
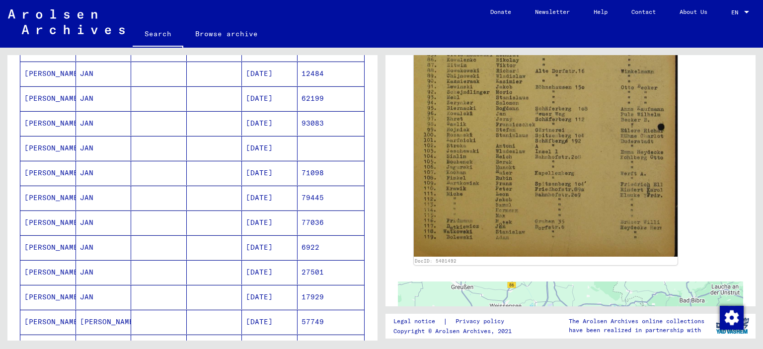
scroll to position [453, 0]
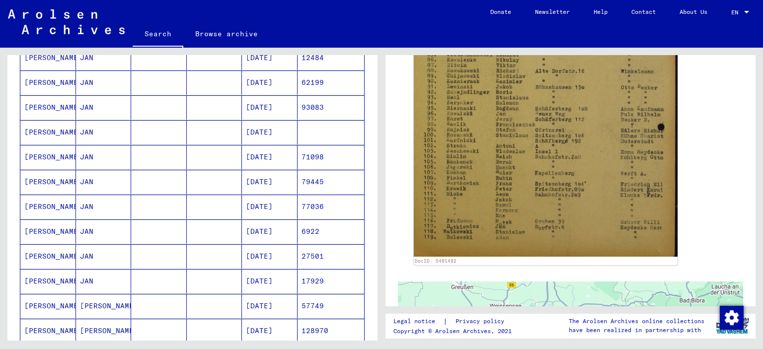
click at [89, 230] on mat-cell "JAN" at bounding box center [104, 231] width 56 height 24
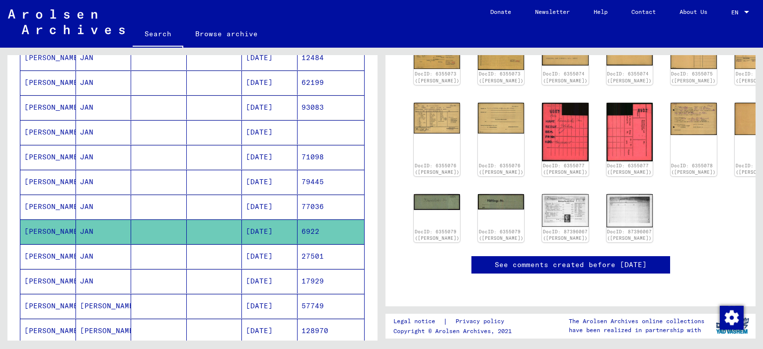
scroll to position [192, 0]
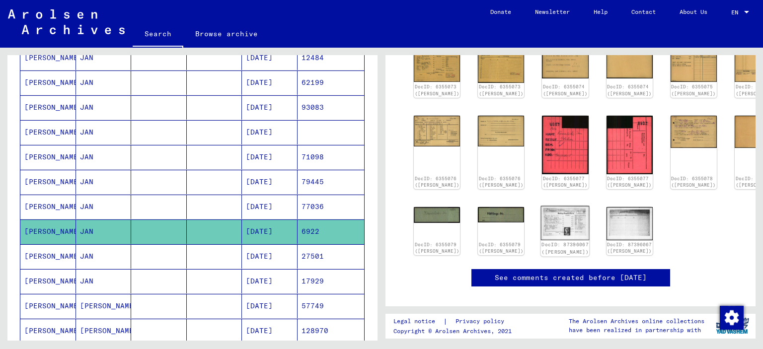
click at [548, 215] on img at bounding box center [565, 223] width 49 height 34
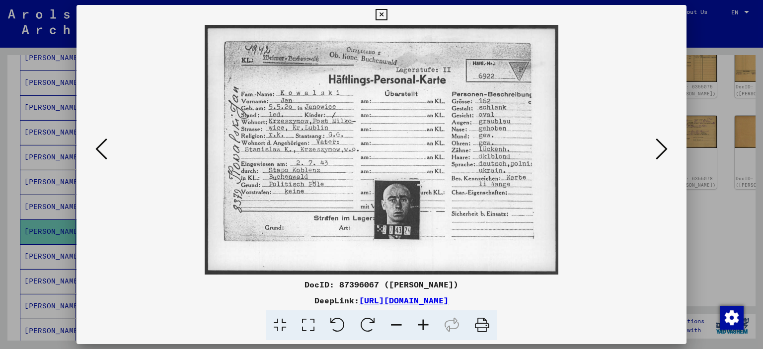
click at [386, 13] on icon at bounding box center [380, 15] width 11 height 12
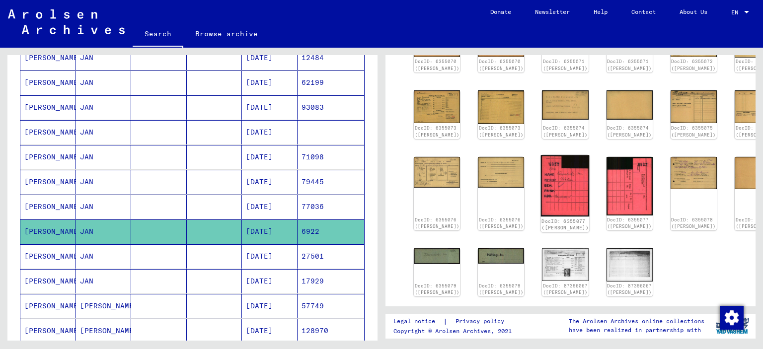
scroll to position [93, 0]
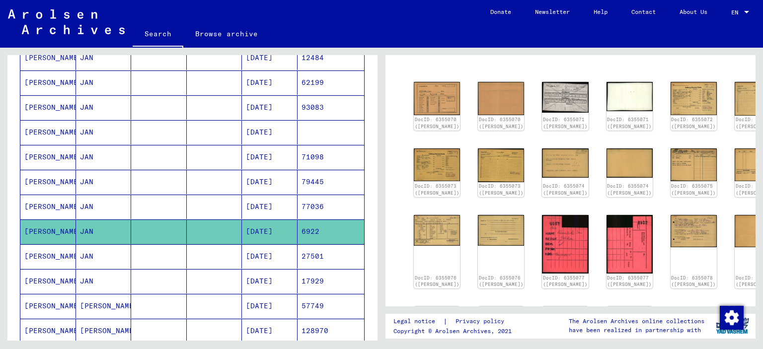
click at [223, 254] on mat-cell at bounding box center [215, 256] width 56 height 24
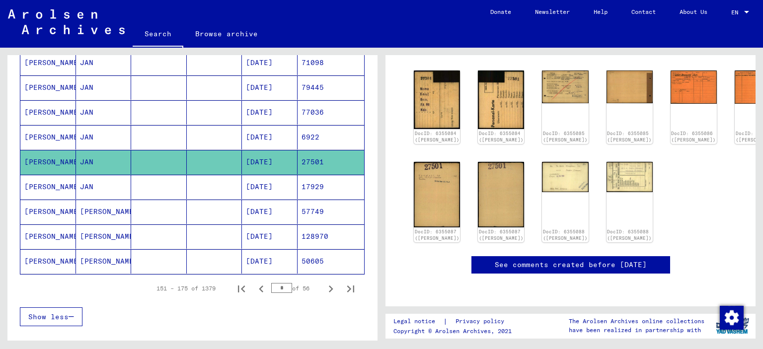
scroll to position [553, 0]
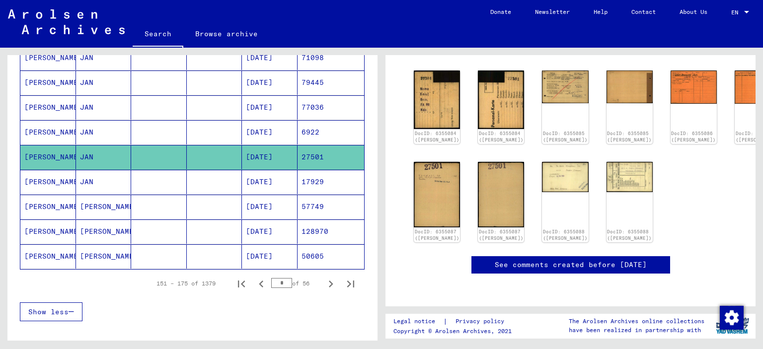
click at [285, 179] on mat-cell "[DATE]" at bounding box center [270, 182] width 56 height 24
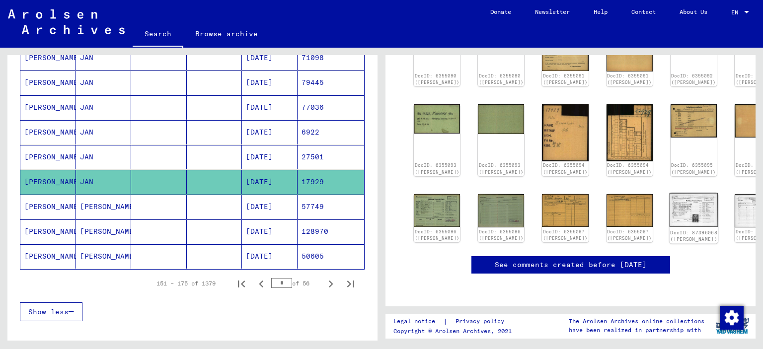
click at [669, 193] on img at bounding box center [693, 210] width 49 height 34
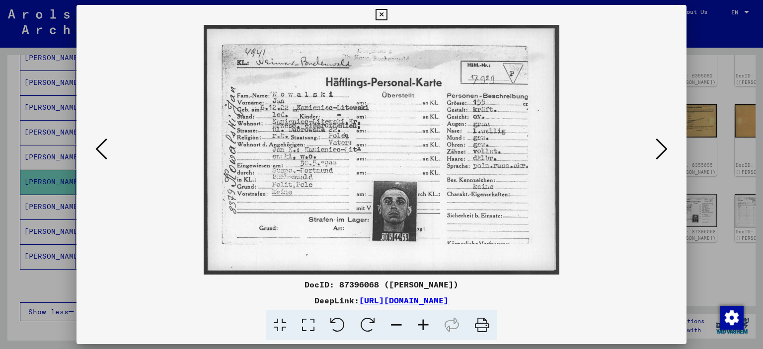
click at [384, 21] on button at bounding box center [380, 15] width 17 height 20
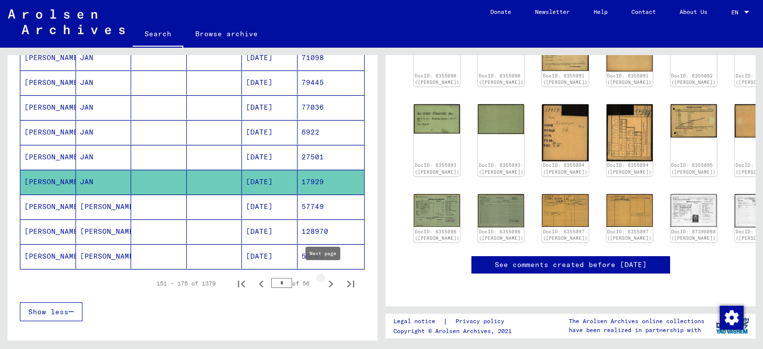
click at [325, 282] on icon "Next page" at bounding box center [331, 284] width 14 height 14
type input "*"
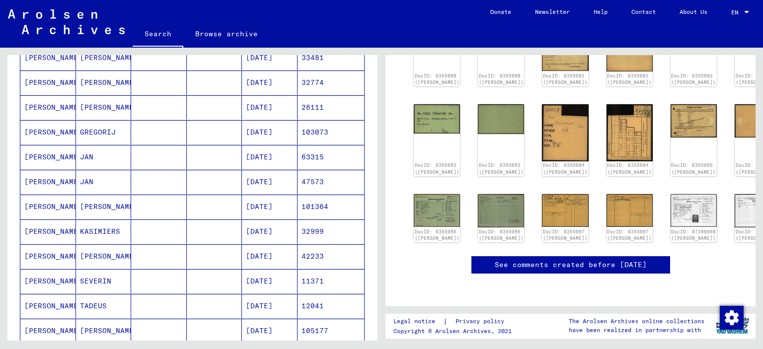
scroll to position [6, 0]
